Goal: Information Seeking & Learning: Learn about a topic

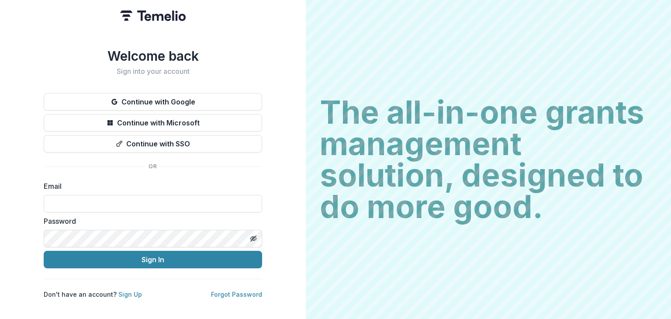
click at [219, 104] on button "Continue with Google" at bounding box center [153, 101] width 219 height 17
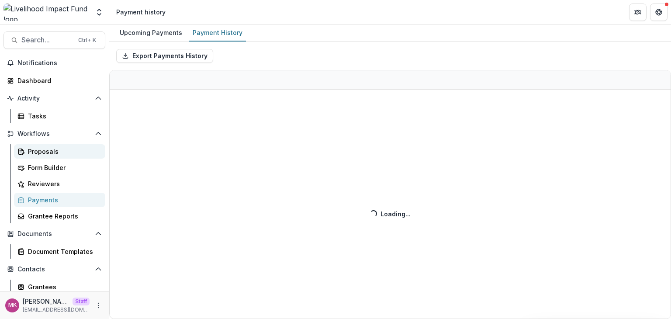
click at [59, 157] on link "Proposals" at bounding box center [59, 151] width 91 height 14
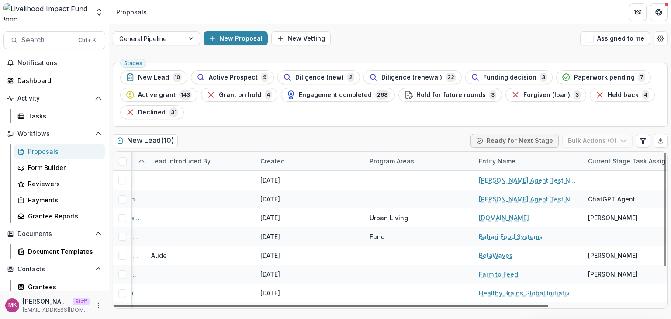
scroll to position [0, 144]
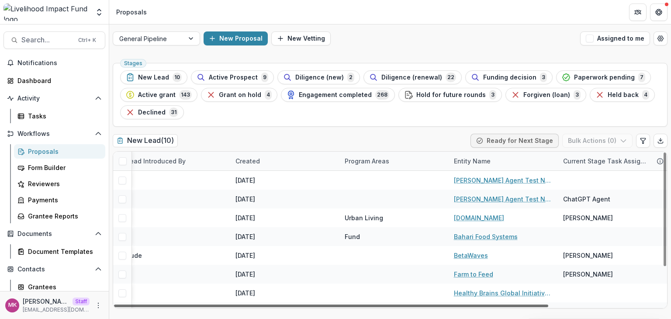
drag, startPoint x: 519, startPoint y: 306, endPoint x: 671, endPoint y: 312, distance: 151.8
click at [549, 307] on div at bounding box center [331, 306] width 434 height 3
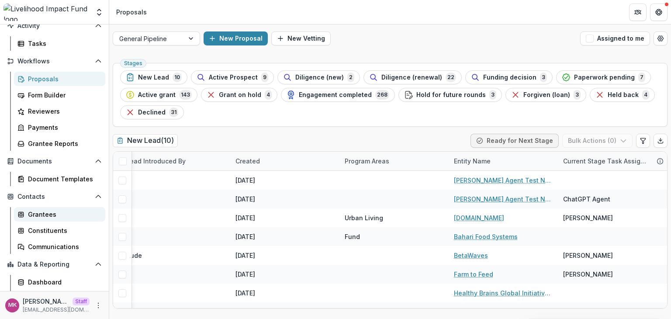
click at [45, 214] on div "Grantees" at bounding box center [63, 214] width 70 height 9
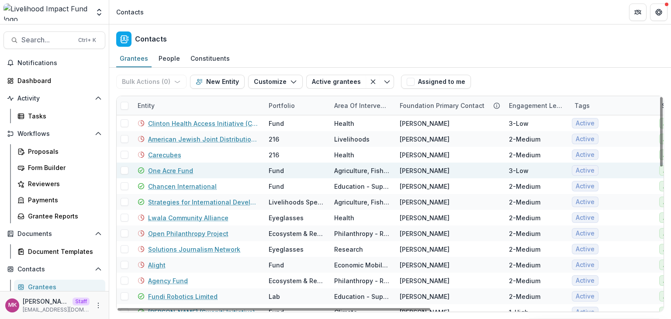
click at [170, 170] on link "One Acre Fund" at bounding box center [170, 170] width 45 height 9
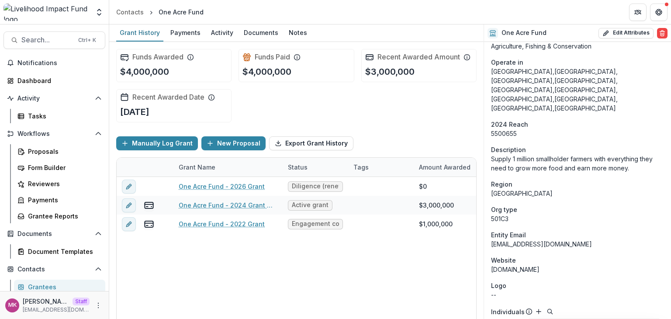
scroll to position [291, 0]
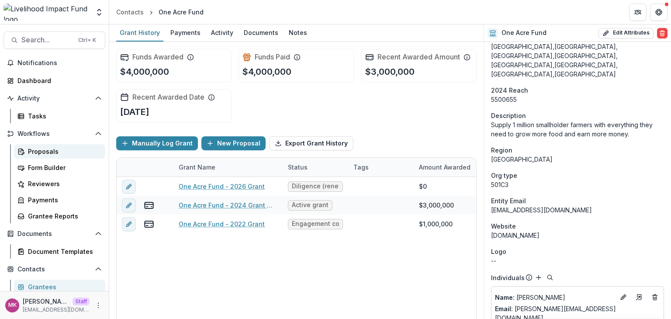
click at [45, 153] on div "Proposals" at bounding box center [63, 151] width 70 height 9
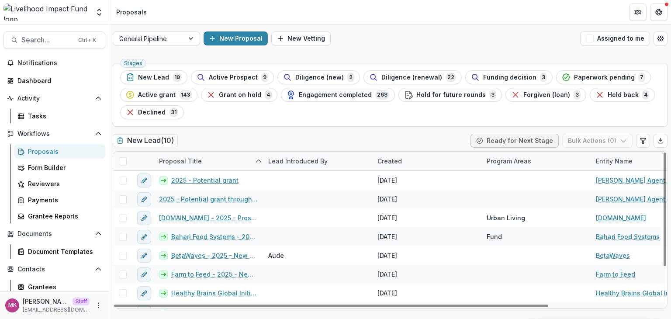
click at [213, 178] on link "2025 - Potential grant" at bounding box center [204, 180] width 67 height 9
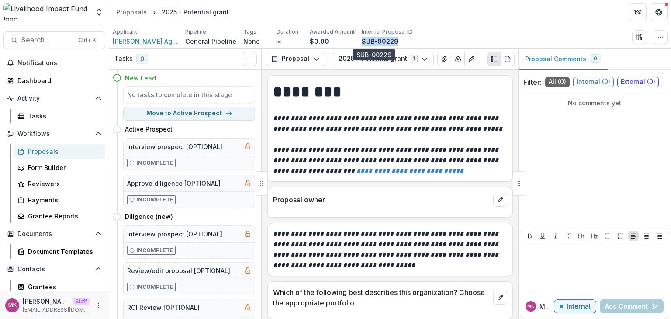
drag, startPoint x: 395, startPoint y: 40, endPoint x: 357, endPoint y: 43, distance: 38.2
click at [362, 43] on div "SUB-00229" at bounding box center [387, 41] width 51 height 9
copy p "SUB-00229"
click at [47, 39] on span "Search..." at bounding box center [47, 40] width 52 height 8
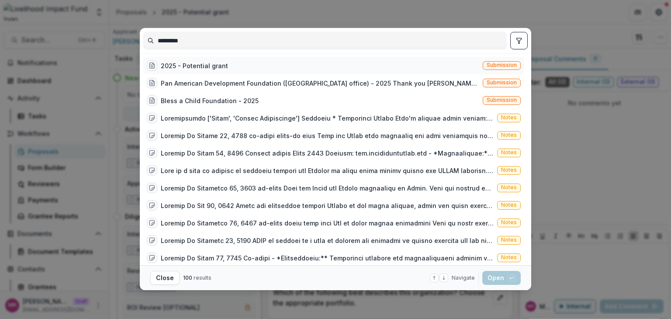
type input "*********"
click at [202, 66] on div "2025 - Potential grant" at bounding box center [194, 65] width 67 height 9
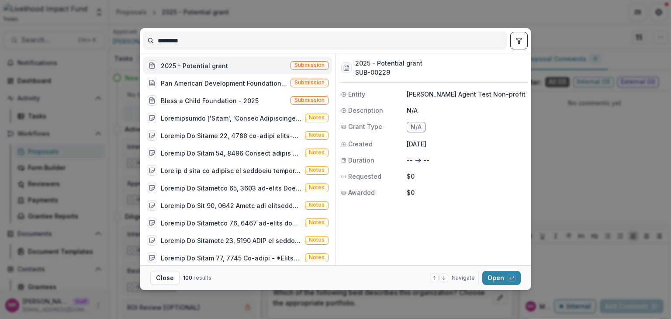
click at [441, 18] on div "********* 2025 - Potential grant Submission Pan American Development Foundation…" at bounding box center [335, 159] width 671 height 319
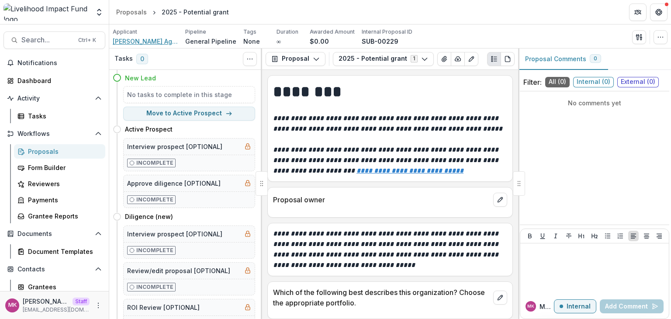
click at [152, 41] on span "[PERSON_NAME] Agent Test Non-profit" at bounding box center [146, 41] width 66 height 9
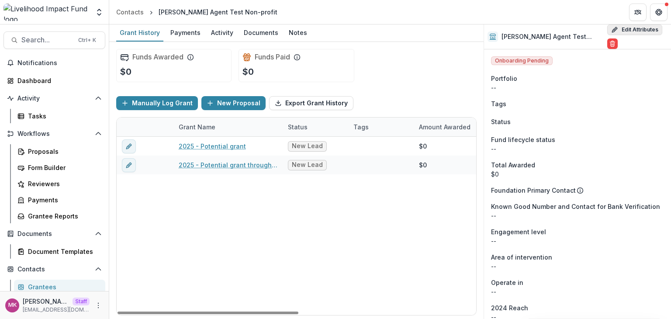
click at [645, 24] on button "Edit Attributes" at bounding box center [635, 29] width 55 height 10
select select
type input "**********"
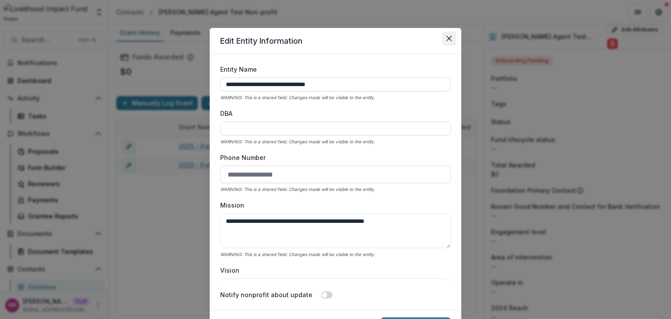
click at [447, 40] on icon "Close" at bounding box center [449, 38] width 5 height 5
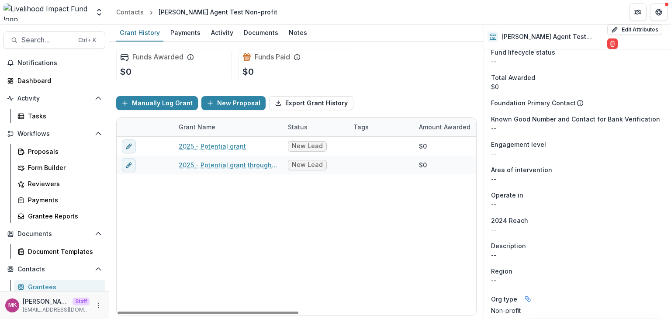
scroll to position [160, 0]
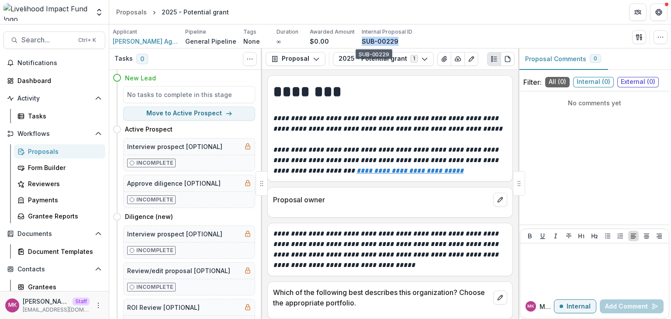
drag, startPoint x: 396, startPoint y: 42, endPoint x: 356, endPoint y: 41, distance: 39.8
click at [362, 41] on div "SUB-00229" at bounding box center [387, 41] width 51 height 9
copy p "SUB-00229"
click at [52, 43] on span "Search..." at bounding box center [47, 40] width 52 height 8
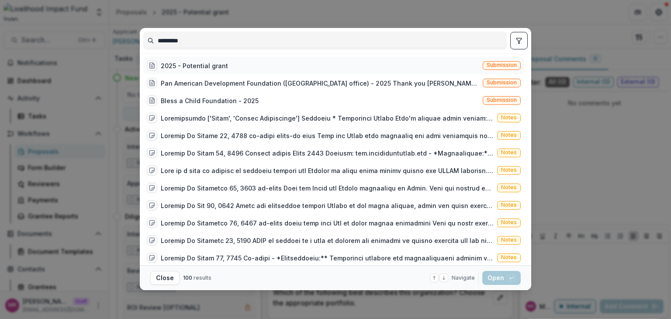
type input "*********"
click at [219, 61] on div "2025 - Potential grant" at bounding box center [194, 65] width 67 height 9
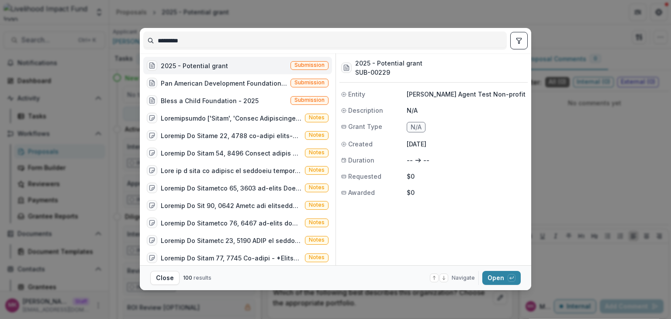
drag, startPoint x: 405, startPoint y: 93, endPoint x: 532, endPoint y: 95, distance: 127.2
click at [532, 95] on div "********* 2025 - Potential grant Submission Pan American Development Foundation…" at bounding box center [335, 159] width 671 height 319
click at [494, 133] on div "2025 - Potential grant SUB-00229 Entity [PERSON_NAME] Agent Test Non-profit Des…" at bounding box center [434, 126] width 188 height 147
click at [502, 281] on button "Open with enter key" at bounding box center [502, 278] width 38 height 14
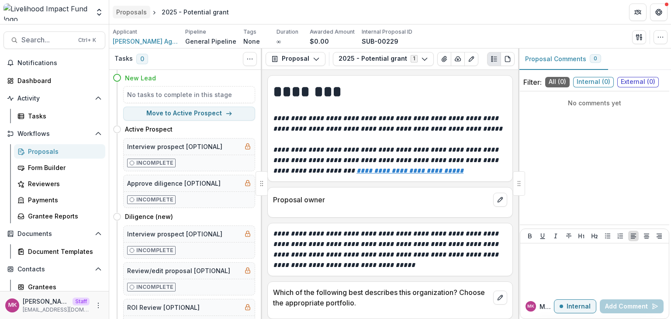
click at [122, 10] on div "Proposals" at bounding box center [131, 11] width 31 height 9
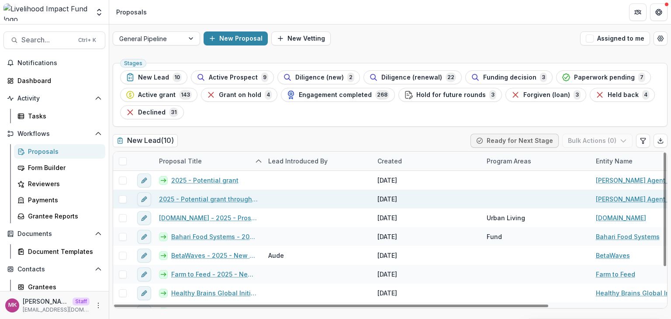
click at [211, 201] on link "2025 - Potential grant through ChatGPT Agent" at bounding box center [208, 199] width 99 height 9
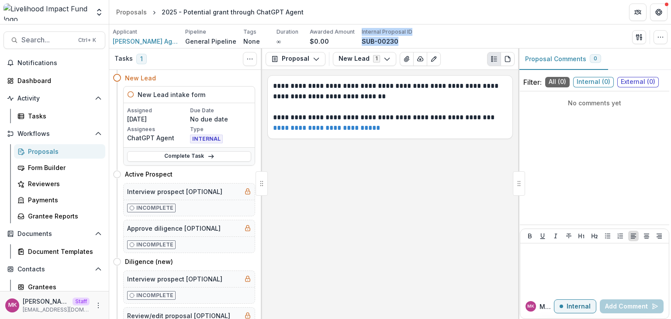
drag, startPoint x: 392, startPoint y: 41, endPoint x: 352, endPoint y: 39, distance: 39.8
click at [352, 39] on div "Applicant [PERSON_NAME] Agent Test Non-profit Pipeline General Pipeline Tags No…" at bounding box center [263, 37] width 300 height 18
click at [401, 42] on div "SUB-00230" at bounding box center [387, 41] width 51 height 9
drag, startPoint x: 397, startPoint y: 42, endPoint x: 355, endPoint y: 41, distance: 42.0
click at [355, 41] on div "Applicant [PERSON_NAME] Agent Test Non-profit Pipeline General Pipeline Tags No…" at bounding box center [263, 37] width 300 height 18
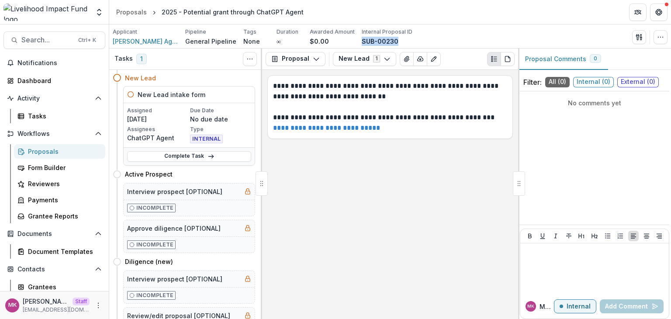
copy p "SUB-00230"
click at [59, 38] on span "Search..." at bounding box center [47, 40] width 52 height 8
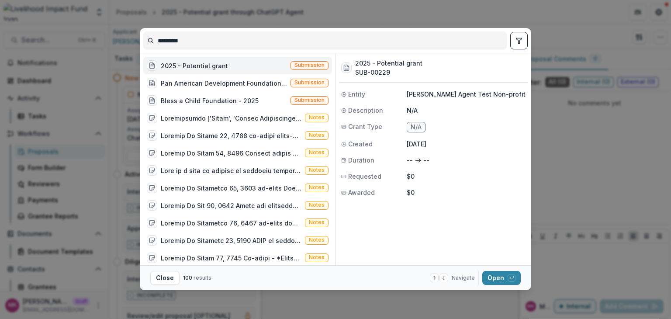
drag, startPoint x: 206, startPoint y: 42, endPoint x: 149, endPoint y: 42, distance: 56.8
click at [149, 42] on input "*********" at bounding box center [325, 41] width 363 height 14
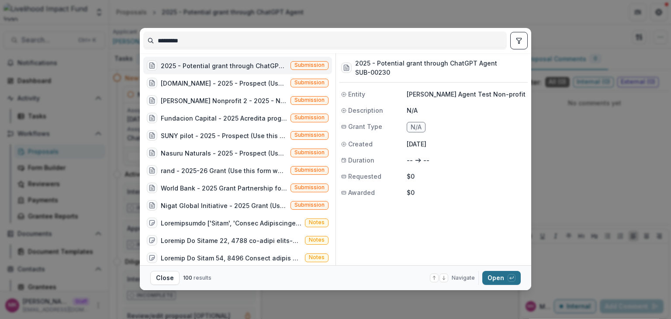
type input "*********"
click at [500, 276] on button "Open with enter key" at bounding box center [502, 278] width 38 height 14
